Goal: Task Accomplishment & Management: Manage account settings

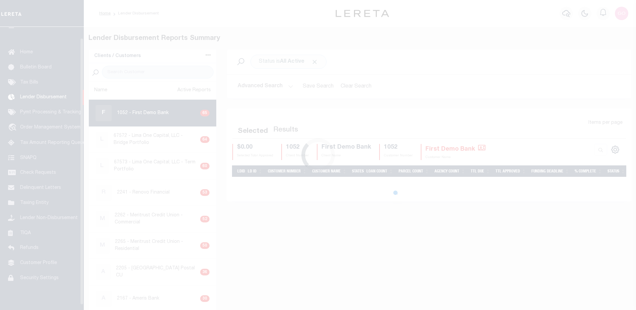
scroll to position [12, 0]
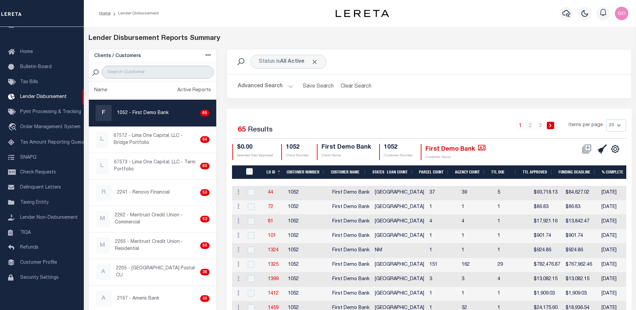
click at [130, 70] on input "search" at bounding box center [158, 72] width 112 height 13
type input "renovo"
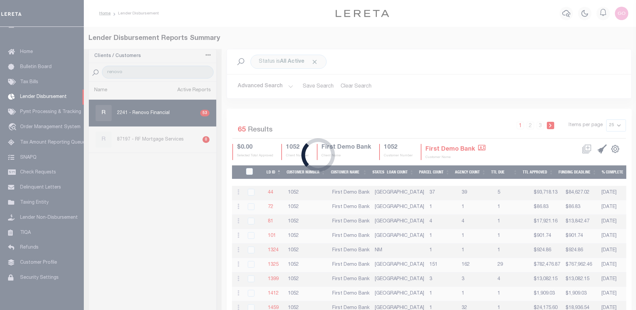
click at [250, 86] on div "Loading..." at bounding box center [318, 155] width 636 height 310
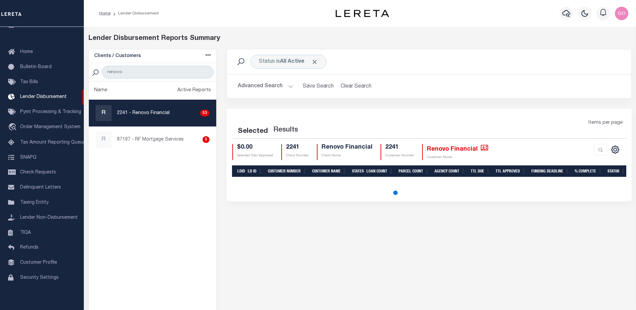
click at [256, 86] on button "Advanced Search" at bounding box center [266, 86] width 56 height 13
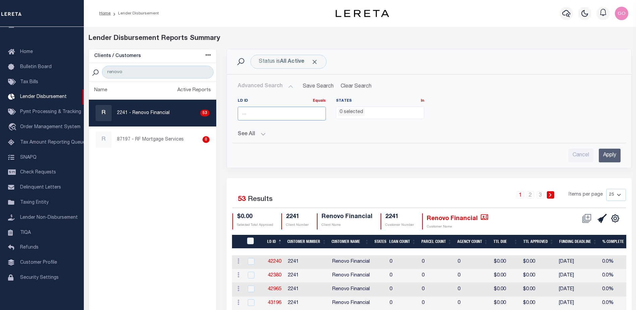
click at [262, 115] on input "number" at bounding box center [282, 114] width 88 height 14
type input "45419"
click at [606, 154] on input "Apply" at bounding box center [610, 156] width 22 height 14
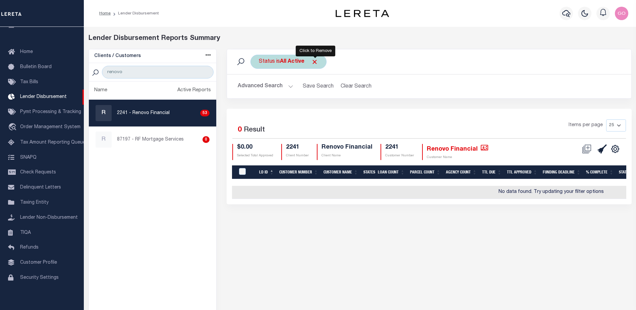
click at [316, 62] on span "Click to Remove" at bounding box center [314, 61] width 7 height 7
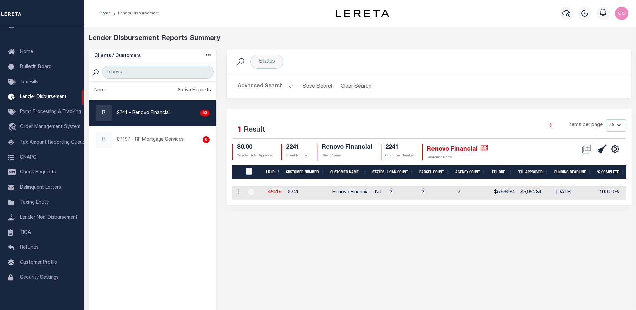
click at [251, 189] on input "checkbox" at bounding box center [251, 191] width 7 height 7
checkbox input "true"
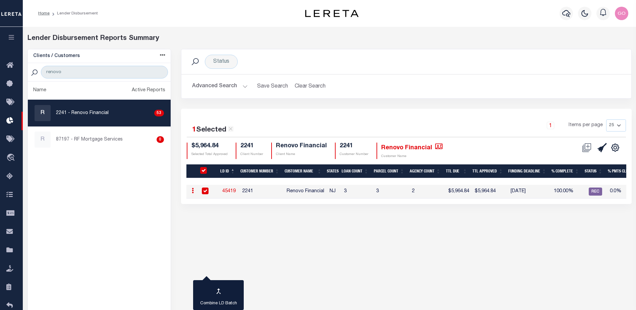
click at [408, 84] on h2 "Advanced Search Save Search Clear Search LDBatchesGridWrapper_dynamictable_____…" at bounding box center [406, 86] width 439 height 13
click at [230, 190] on link "45419" at bounding box center [228, 191] width 13 height 5
checkbox input "false"
checkbox input "true"
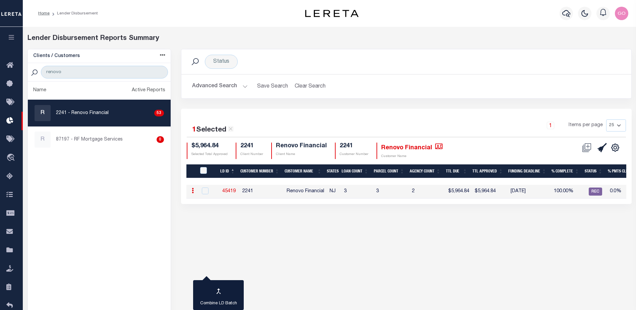
type input "$0.00"
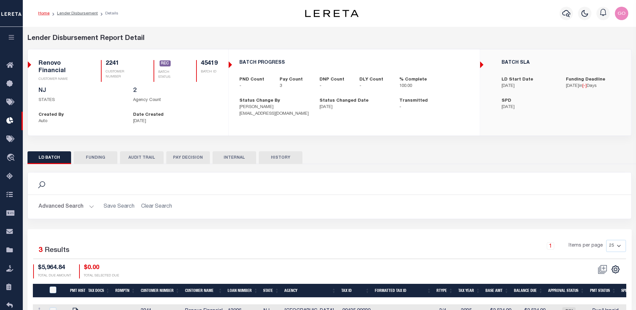
click at [95, 160] on button "FUNDING" at bounding box center [96, 157] width 44 height 13
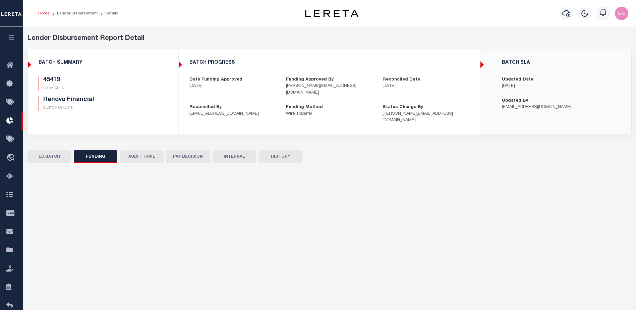
type input "$5,964.84"
type input "$0"
type input "[DATE]"
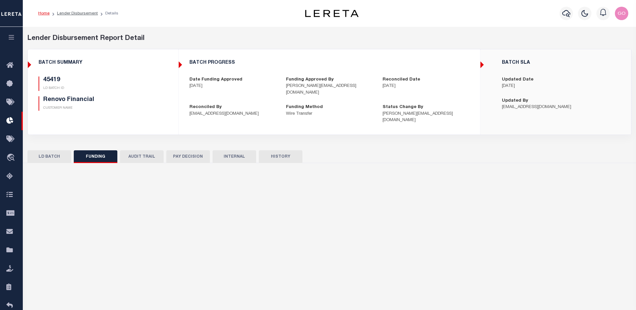
type input "20250807MMQFMP2700339608071723FT03"
type input "[DATE]"
select select "100"
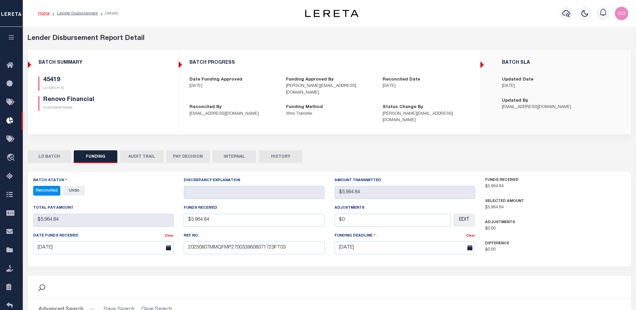
select select "100"
click at [366, 58] on div "BATCH PROGRESS Date Funding Approved 08/07/2025 Funding Approved By barbara@ren…" at bounding box center [329, 92] width 301 height 74
click at [226, 150] on button "INTERNAL" at bounding box center [235, 156] width 44 height 13
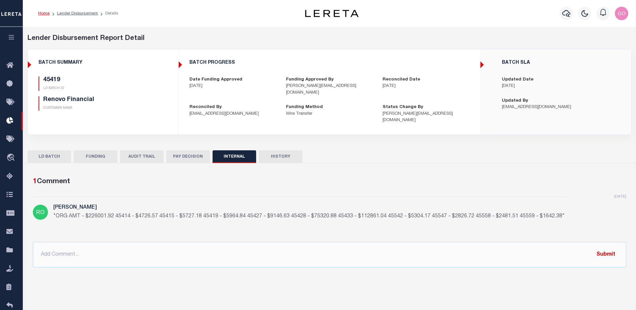
click at [157, 90] on div "45419 LD BATCH ID Renovo Financial CUSTOMER NAME" at bounding box center [103, 93] width 129 height 34
click at [91, 150] on button "FUNDING" at bounding box center [96, 156] width 44 height 13
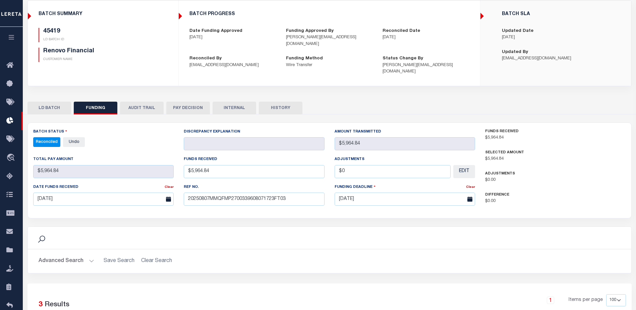
scroll to position [67, 0]
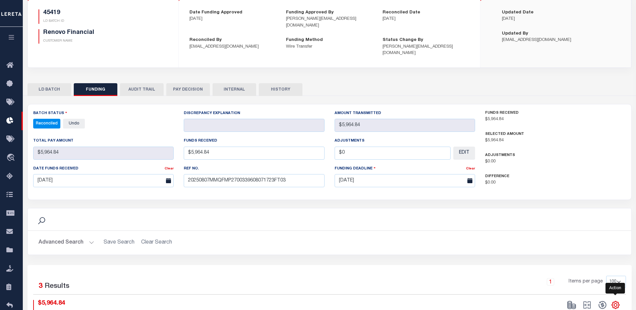
click at [617, 300] on icon "" at bounding box center [615, 304] width 9 height 9
click at [572, 212] on span "CSV" at bounding box center [567, 214] width 10 height 5
click at [266, 37] on div "Reconciled By lromero@lereta.net" at bounding box center [232, 47] width 97 height 20
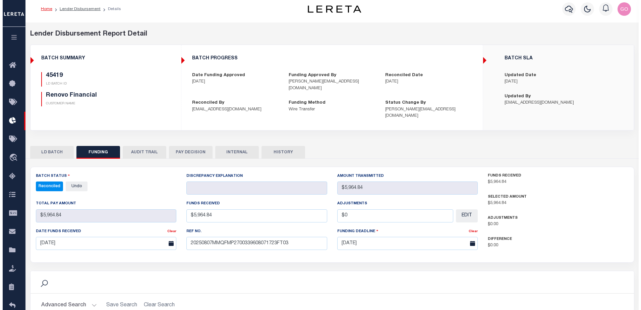
scroll to position [0, 0]
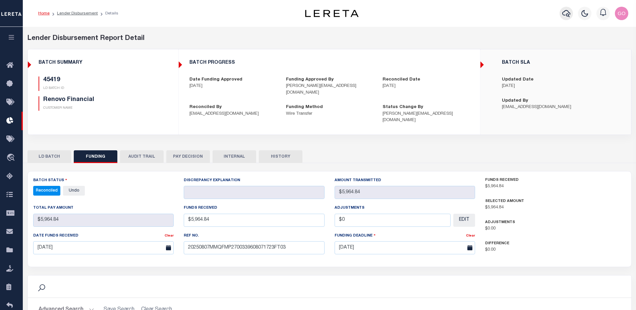
click at [570, 13] on icon "button" at bounding box center [566, 13] width 8 height 7
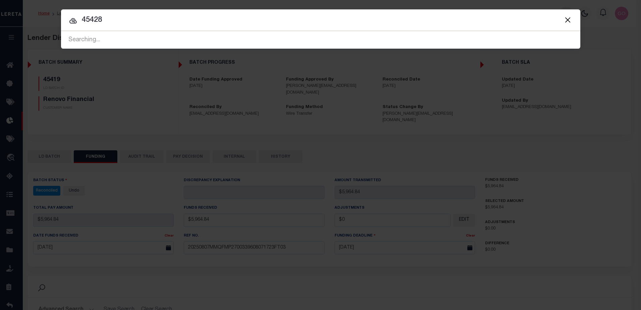
type input "45428"
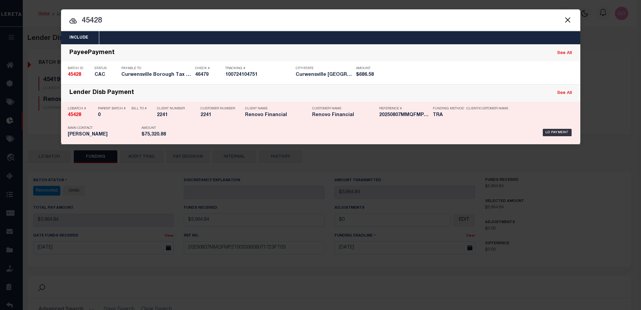
click at [76, 115] on strong "45428" at bounding box center [74, 115] width 13 height 5
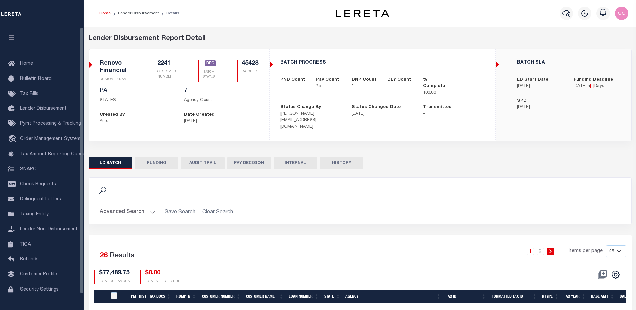
click at [158, 157] on button "FUNDING" at bounding box center [157, 163] width 44 height 13
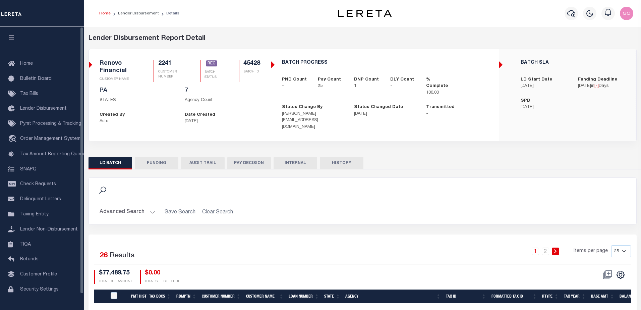
type input "$75,320.88"
type input "$0"
type input "[DATE]"
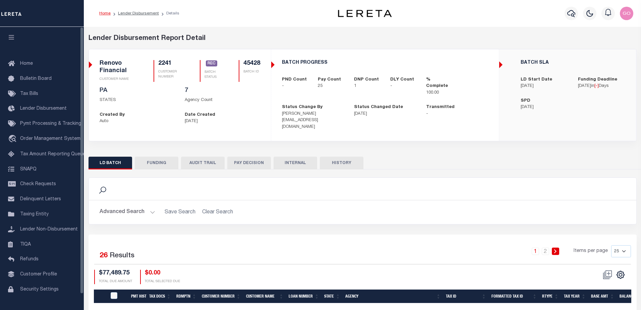
type input "20250807MMQFMP2700339608071723FT03"
type input "[DATE]"
select select "100"
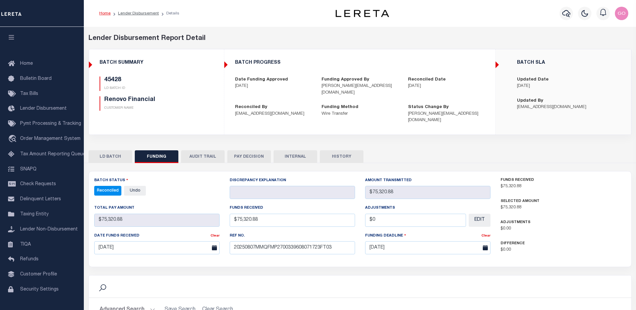
select select "100"
click at [178, 82] on h5 "45428" at bounding box center [150, 79] width 93 height 7
click at [295, 150] on button "INTERNAL" at bounding box center [296, 156] width 44 height 13
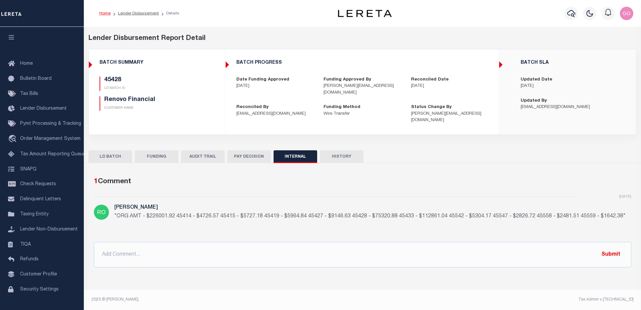
click at [192, 104] on div "Renovo Financial CUSTOMER NAME" at bounding box center [149, 103] width 99 height 14
drag, startPoint x: 149, startPoint y: 150, endPoint x: 141, endPoint y: 148, distance: 8.4
click at [149, 150] on button "FUNDING" at bounding box center [157, 156] width 44 height 13
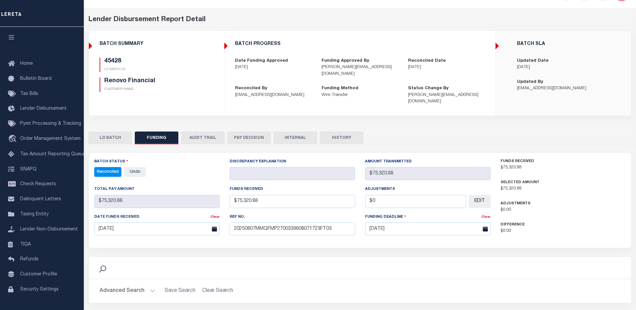
scroll to position [101, 0]
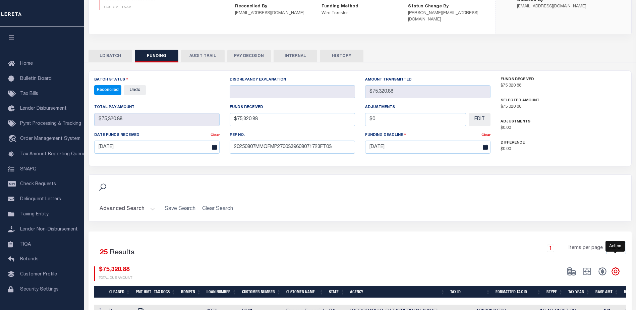
click at [617, 270] on icon "" at bounding box center [615, 271] width 3 height 3
click at [577, 175] on link "CSV" at bounding box center [587, 181] width 65 height 13
click at [413, 50] on div "LD BATCH FUNDING AUDIT TRAIL PAY DECISION INTERNAL HISTORY" at bounding box center [360, 56] width 543 height 12
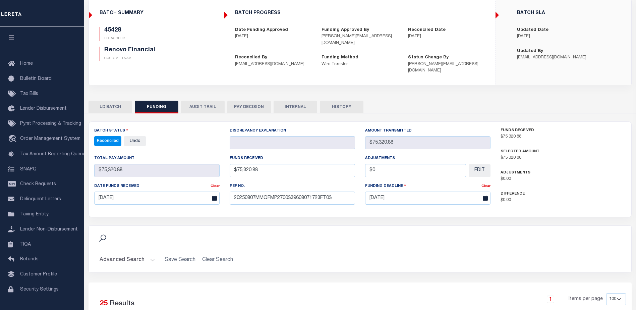
scroll to position [0, 0]
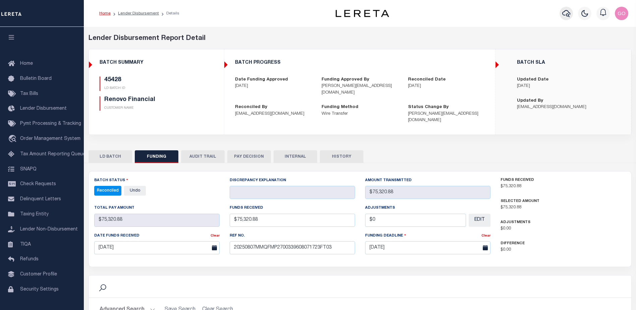
click at [569, 13] on icon "button" at bounding box center [566, 13] width 8 height 7
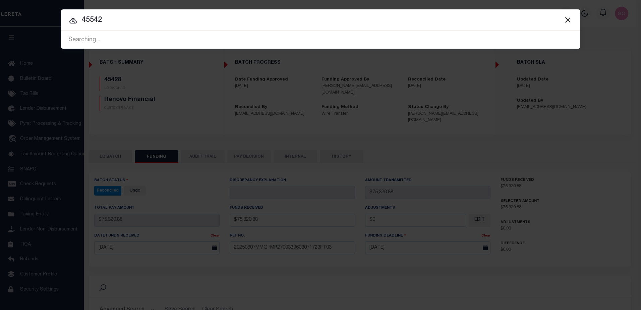
type input "45542"
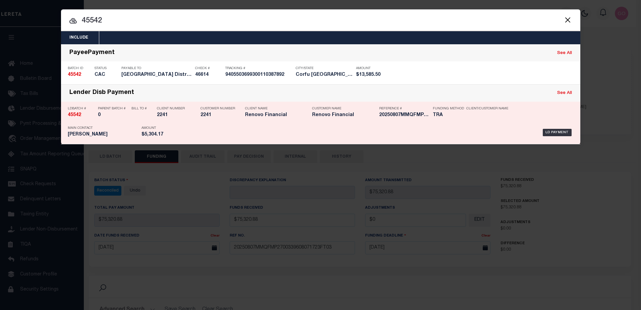
click at [75, 117] on strong "45542" at bounding box center [74, 115] width 13 height 5
checkbox input "true"
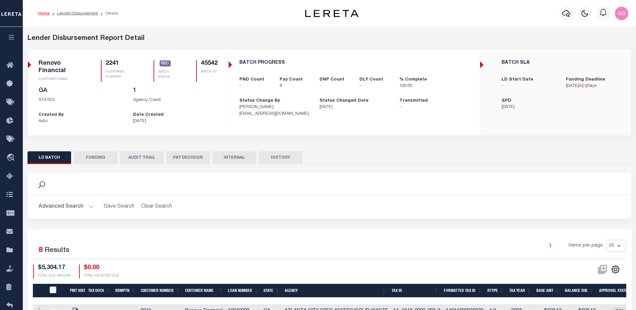
click at [96, 155] on button "FUNDING" at bounding box center [96, 157] width 44 height 13
type input "$5,304.17"
type input "$0"
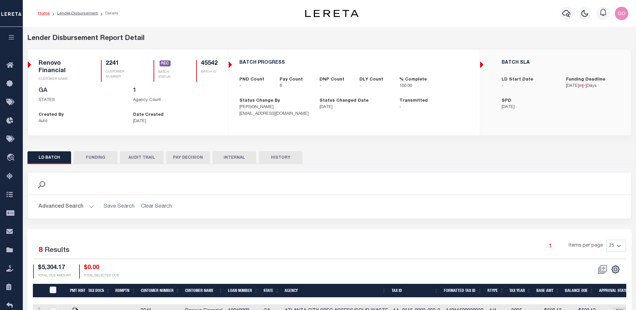
select select "100"
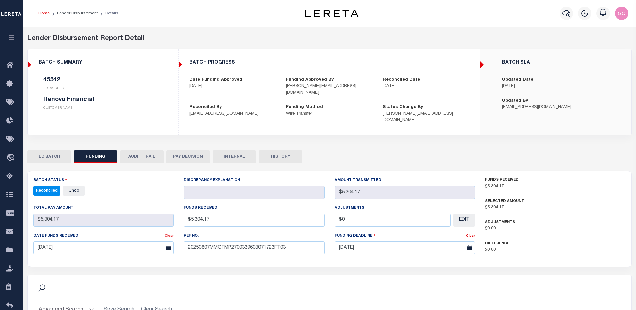
select select "100"
drag, startPoint x: 162, startPoint y: 95, endPoint x: 155, endPoint y: 95, distance: 7.7
click at [162, 95] on div "45542 LD BATCH ID Renovo Financial CUSTOMER NAME" at bounding box center [103, 93] width 129 height 34
click at [243, 150] on button "INTERNAL" at bounding box center [235, 156] width 44 height 13
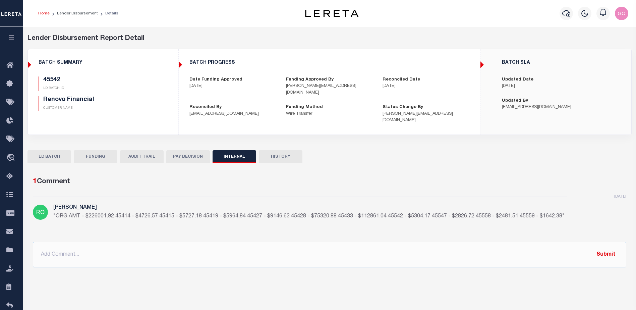
click at [174, 98] on div "BATCH SUMMARY 45542 LD BATCH ID Renovo Financial CUSTOMER NAME" at bounding box center [103, 88] width 150 height 67
click at [96, 150] on button "FUNDING" at bounding box center [96, 156] width 44 height 13
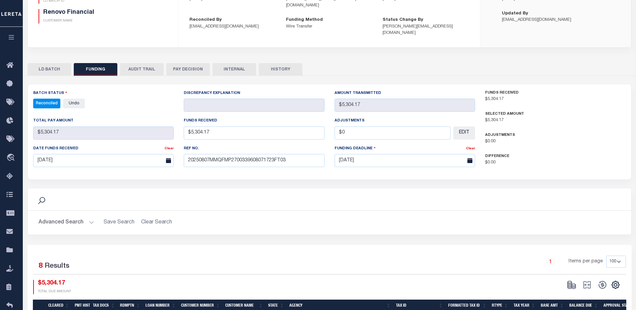
scroll to position [101, 0]
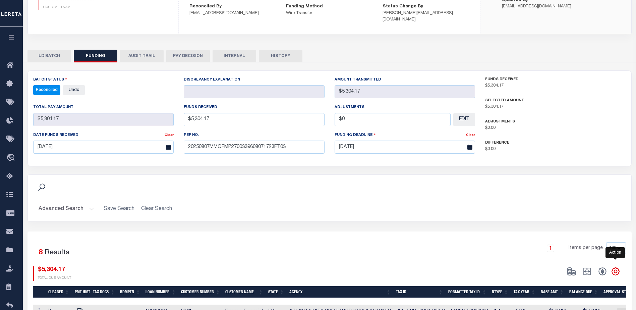
click at [616, 267] on icon "" at bounding box center [615, 271] width 9 height 9
click at [572, 179] on span "CSV" at bounding box center [567, 181] width 10 height 5
click at [425, 44] on div "LD BATCH FUNDING AUDIT TRAIL PAY DECISION INTERNAL HISTORY" at bounding box center [329, 234] width 614 height 381
click at [542, 82] on p "$5,304.17" at bounding box center [555, 85] width 141 height 7
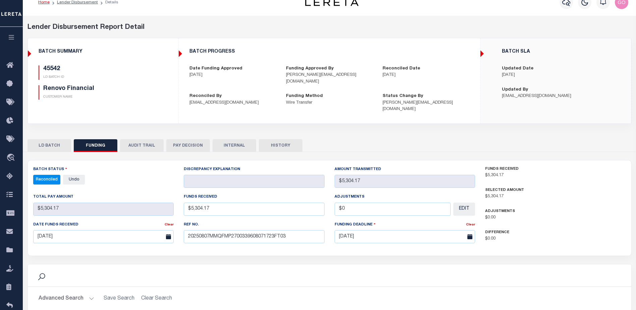
scroll to position [0, 0]
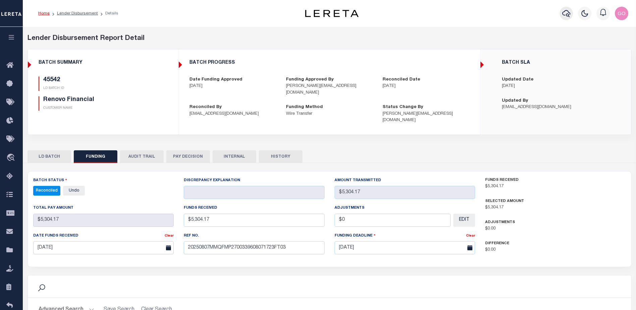
click at [563, 14] on icon "button" at bounding box center [566, 13] width 8 height 7
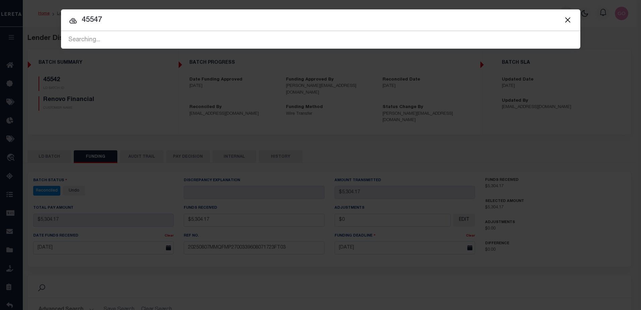
type input "45547"
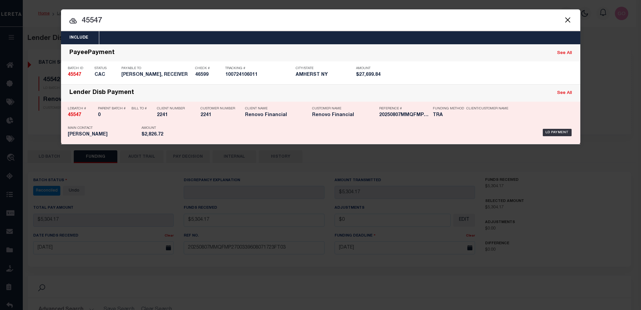
click at [76, 115] on strong "45547" at bounding box center [74, 115] width 13 height 5
checkbox input "true"
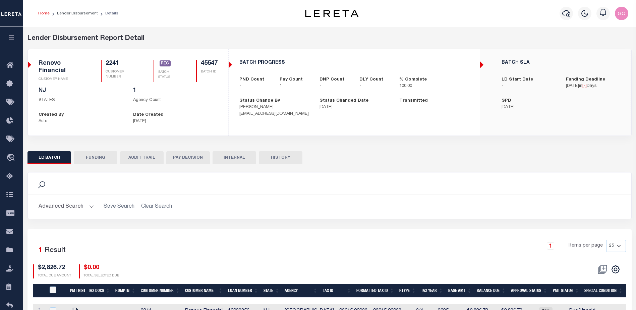
click at [97, 158] on button "FUNDING" at bounding box center [96, 157] width 44 height 13
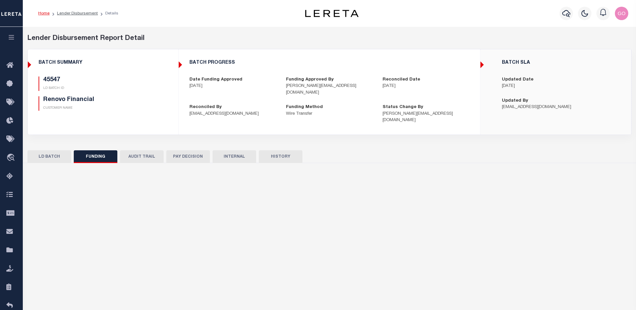
type input "$2,826.72"
type input "$0"
select select "100"
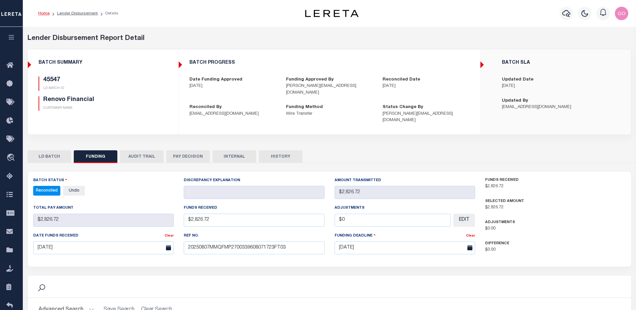
select select "100"
click at [127, 93] on div "45547 LD BATCH ID Renovo Financial CUSTOMER NAME" at bounding box center [103, 93] width 129 height 34
click at [234, 150] on button "INTERNAL" at bounding box center [235, 156] width 44 height 13
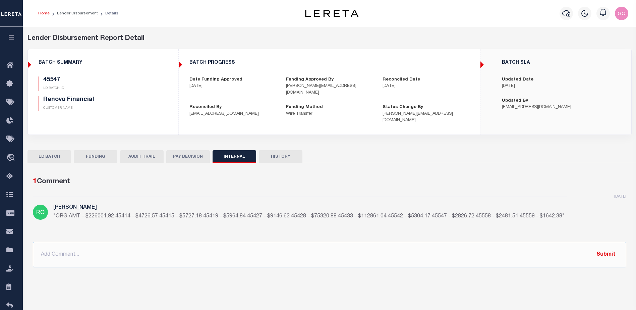
click at [136, 73] on div "BATCH SUMMARY 45547 LD BATCH ID Renovo Financial CUSTOMER NAME" at bounding box center [103, 88] width 150 height 67
click at [99, 150] on button "FUNDING" at bounding box center [96, 156] width 44 height 13
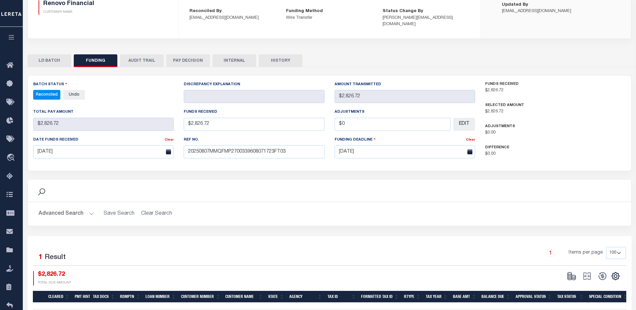
scroll to position [132, 0]
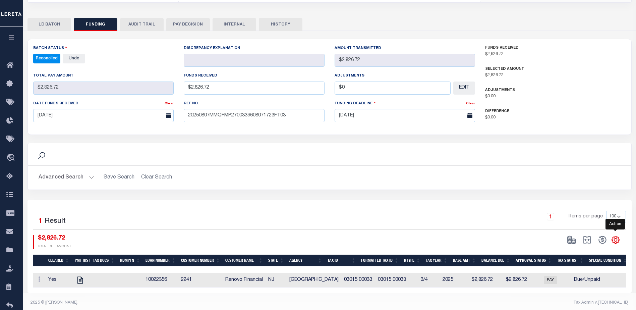
click at [617, 238] on icon "" at bounding box center [615, 239] width 3 height 3
click at [575, 143] on link "CSV" at bounding box center [587, 149] width 65 height 13
click at [183, 200] on div "Selected 1 Result 1 Items per page 10 25 50 100 $2,826.72" at bounding box center [329, 246] width 604 height 93
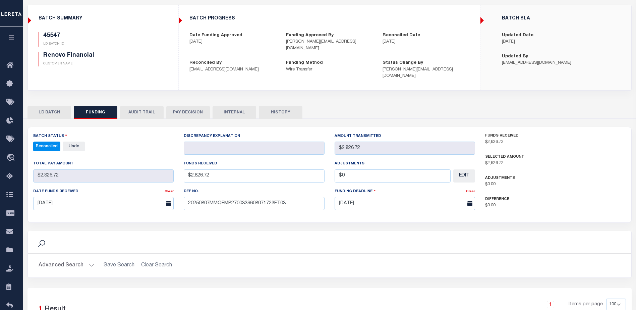
scroll to position [0, 0]
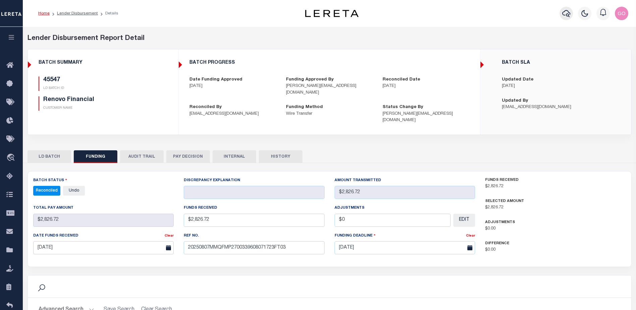
click at [569, 14] on icon "button" at bounding box center [566, 13] width 8 height 7
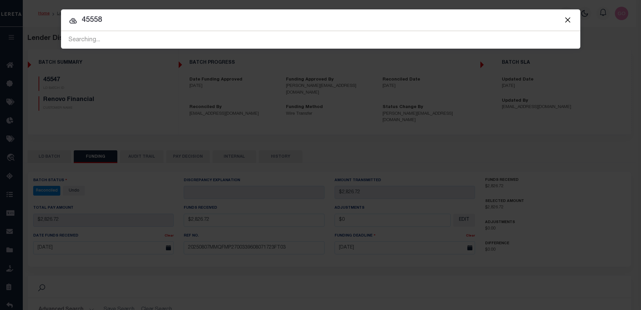
type input "45558"
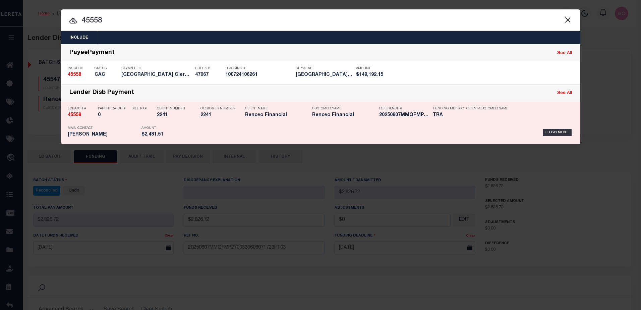
click at [77, 115] on strong "45558" at bounding box center [74, 115] width 13 height 5
checkbox input "true"
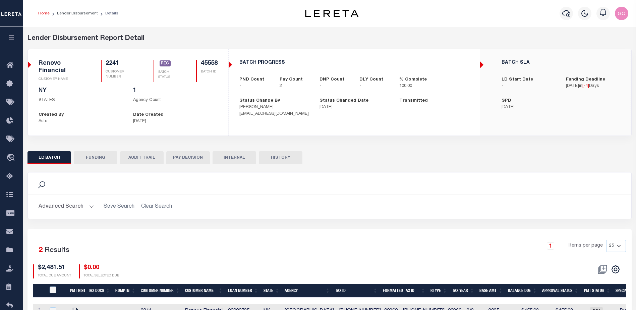
click at [99, 155] on button "FUNDING" at bounding box center [96, 157] width 44 height 13
type input "$2,481.51"
type input "$0"
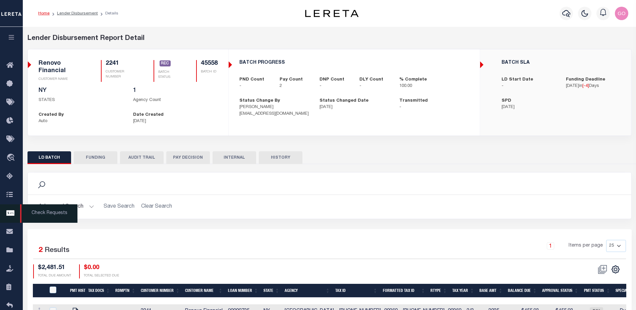
type input "[DATE]"
select select "100"
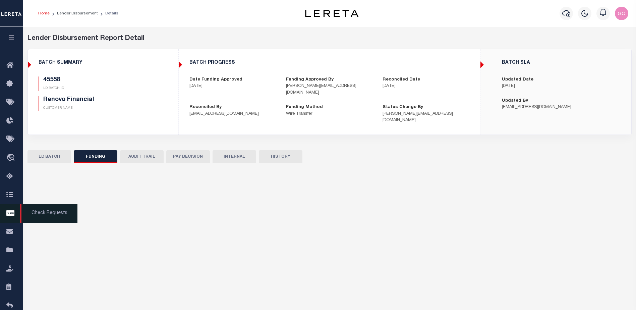
select select "100"
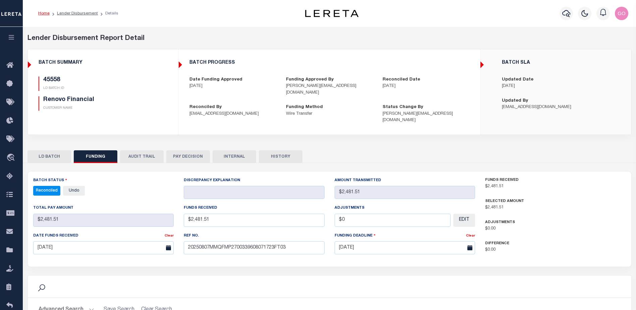
drag, startPoint x: 161, startPoint y: 181, endPoint x: 157, endPoint y: 163, distance: 18.1
click at [160, 186] on div "Reconciled - Select Status - All Active Approval In Progress Batching In Progre…" at bounding box center [103, 191] width 141 height 10
click at [226, 150] on button "INTERNAL" at bounding box center [235, 156] width 44 height 13
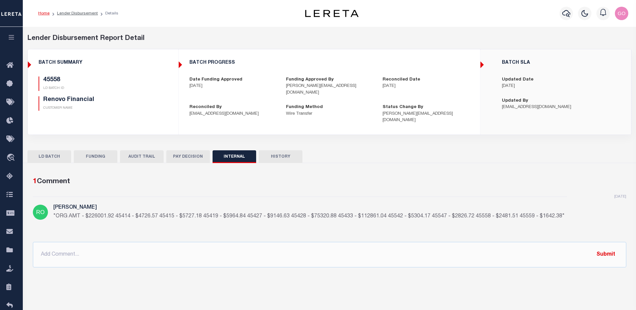
click at [127, 70] on div "BATCH SUMMARY 45558 LD BATCH ID Renovo Financial CUSTOMER NAME" at bounding box center [103, 88] width 150 height 67
click at [95, 145] on div "LD BATCH FUNDING AUDIT TRAIL PAY DECISION INTERNAL HISTORY" at bounding box center [329, 209] width 614 height 128
click at [96, 150] on button "FUNDING" at bounding box center [96, 156] width 44 height 13
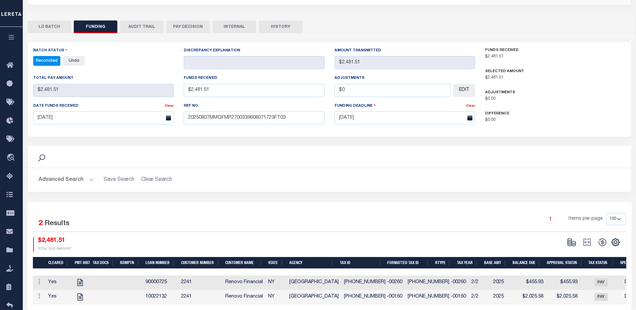
scroll to position [134, 0]
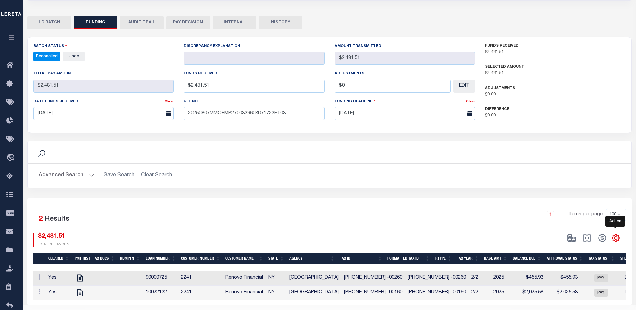
click at [618, 233] on icon "" at bounding box center [615, 237] width 9 height 9
click at [568, 145] on span "CSV" at bounding box center [567, 147] width 10 height 5
click at [150, 209] on div "Selected 2 Results" at bounding box center [103, 218] width 141 height 19
drag, startPoint x: 181, startPoint y: 139, endPoint x: 177, endPoint y: 151, distance: 13.1
click at [181, 147] on div "Search" at bounding box center [329, 152] width 593 height 11
